Goal: Task Accomplishment & Management: Manage account settings

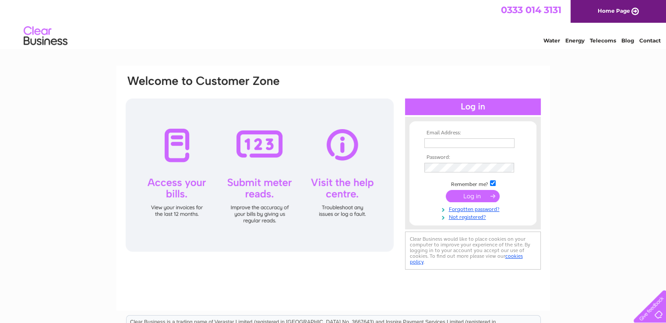
type input "[EMAIL_ADDRESS][DOMAIN_NAME]"
click at [466, 108] on div at bounding box center [473, 107] width 136 height 17
click at [468, 193] on input "submit" at bounding box center [473, 196] width 54 height 12
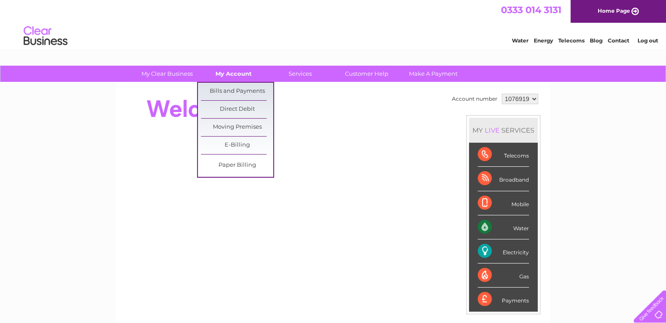
click at [233, 69] on link "My Account" at bounding box center [234, 74] width 72 height 16
click at [232, 87] on link "Bills and Payments" at bounding box center [237, 92] width 72 height 18
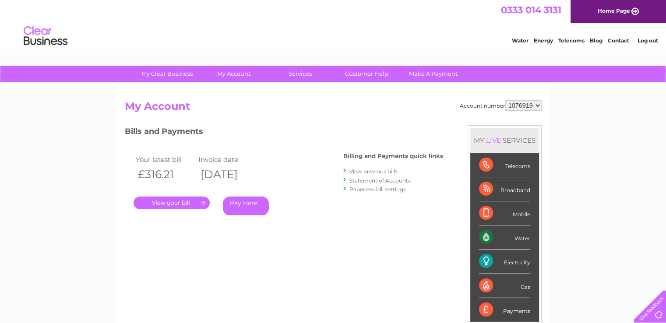
click at [164, 205] on link "." at bounding box center [172, 203] width 76 height 13
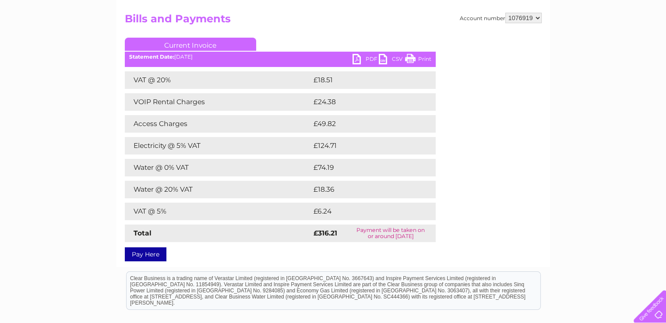
scroll to position [105, 0]
